Goal: Transaction & Acquisition: Book appointment/travel/reservation

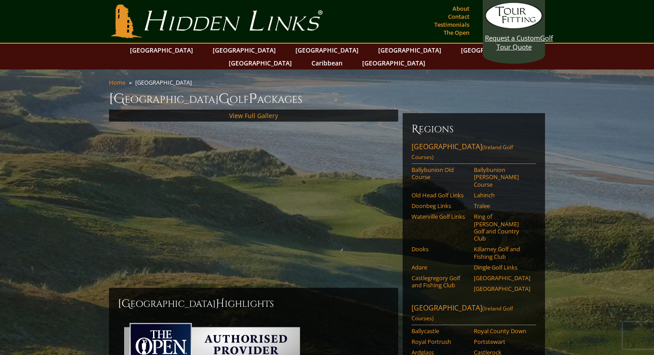
click at [256, 178] on div "View Full Gallery" at bounding box center [253, 199] width 289 height 178
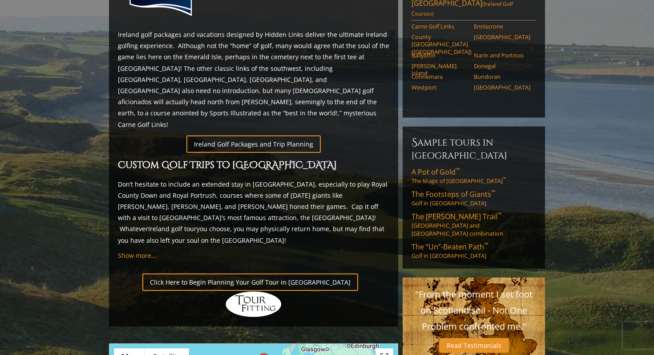
scroll to position [436, 0]
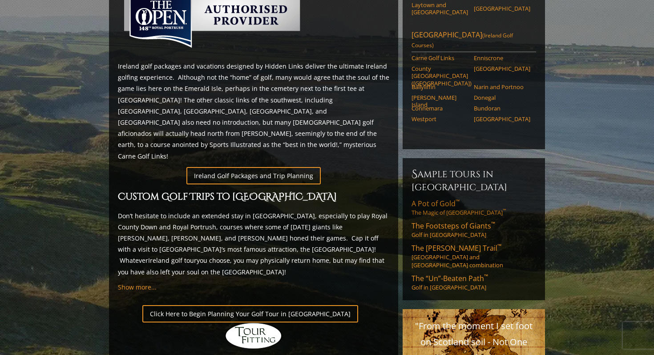
click at [439, 199] on span "A Pot of Gold ™" at bounding box center [436, 204] width 48 height 10
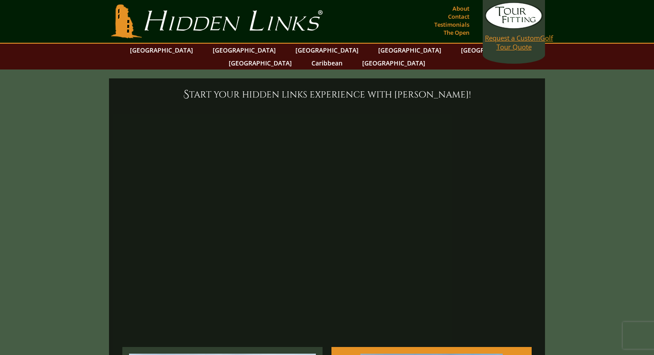
click at [516, 39] on span "Request a Custom" at bounding box center [512, 37] width 55 height 9
